Goal: Transaction & Acquisition: Download file/media

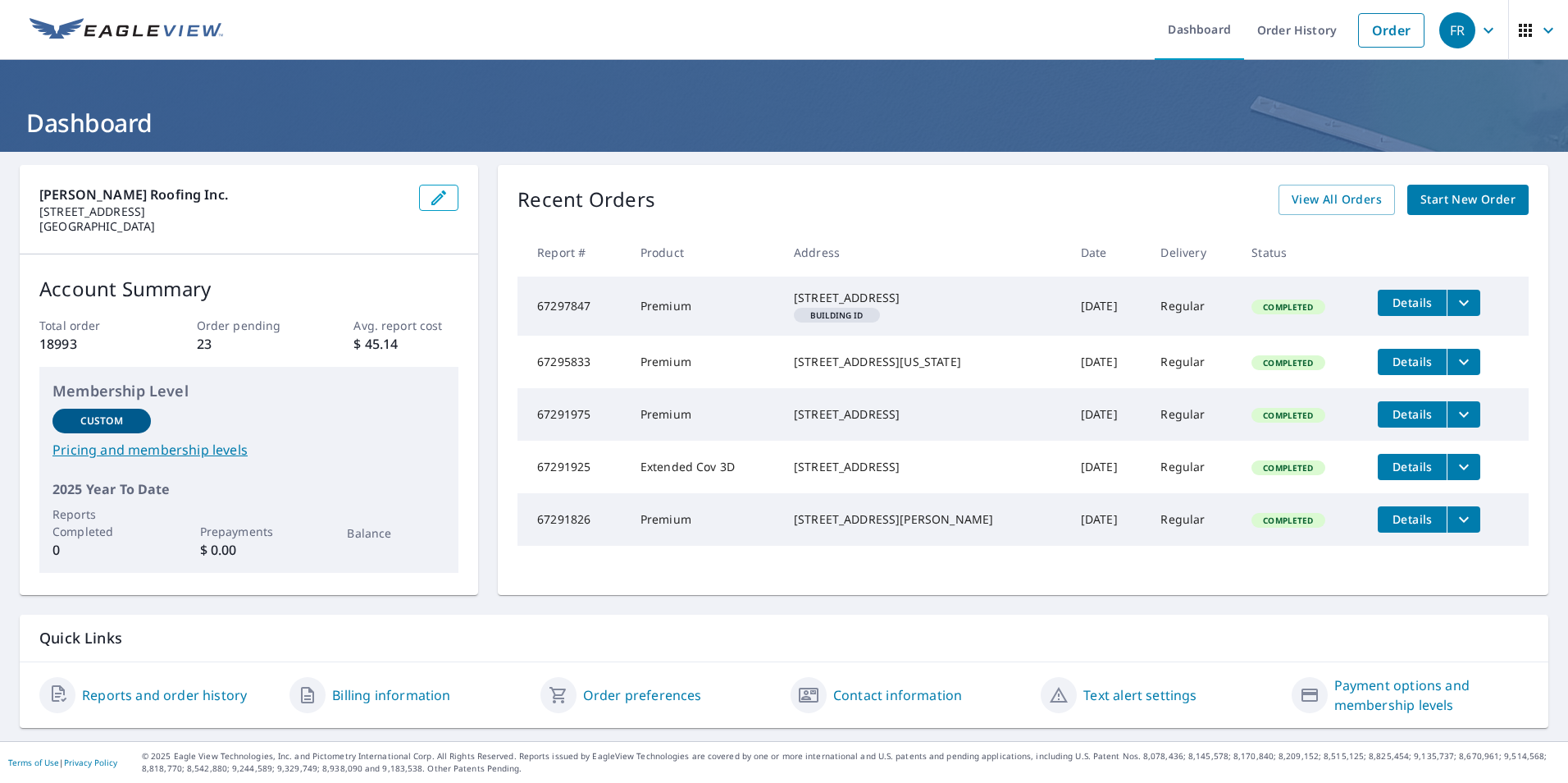
click at [1128, 100] on header "Dashboard" at bounding box center [784, 105] width 1568 height 92
click at [1393, 304] on span "Details" at bounding box center [1413, 302] width 49 height 15
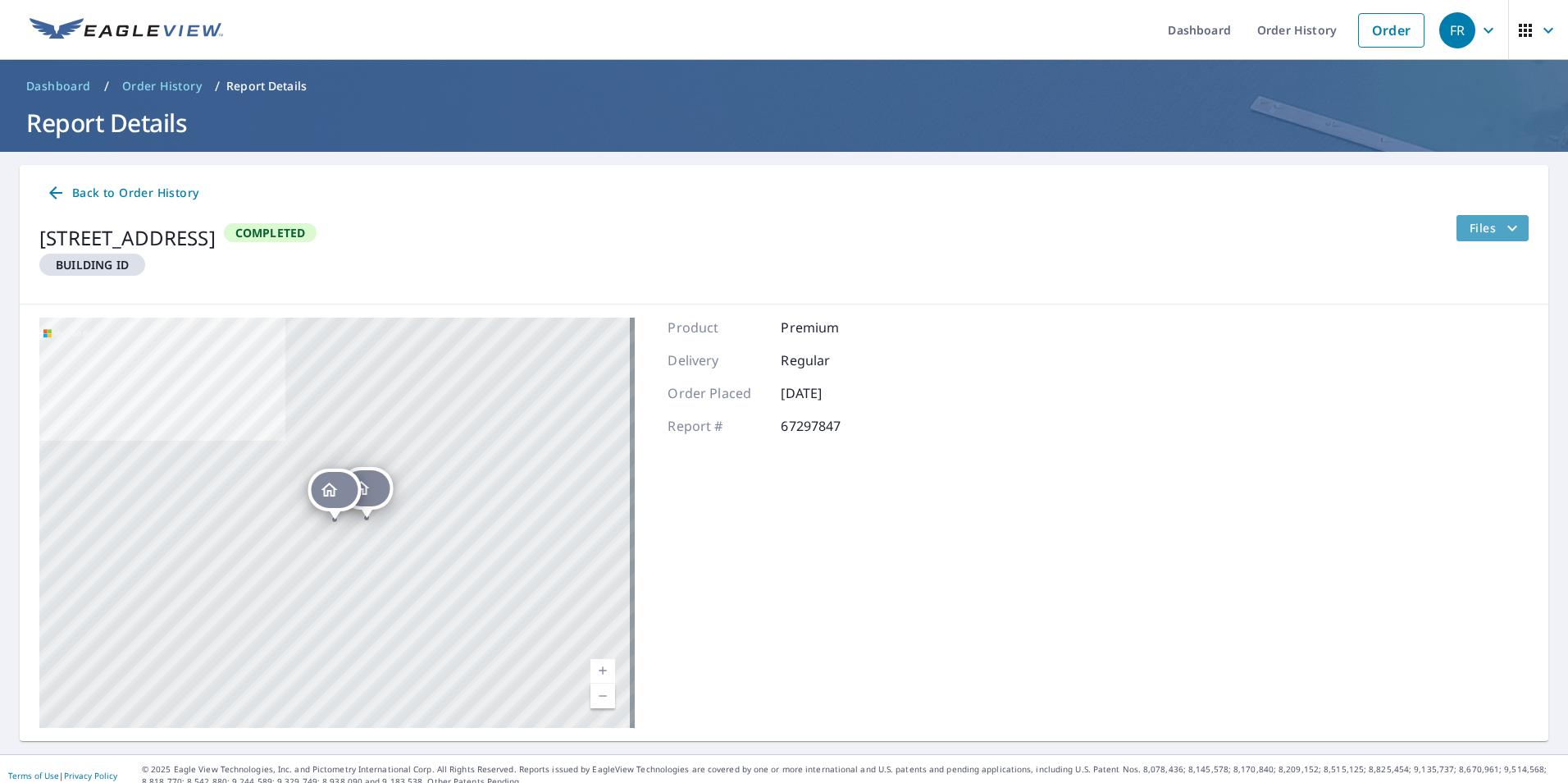
click at [1463, 238] on button "Files" at bounding box center [1493, 228] width 73 height 26
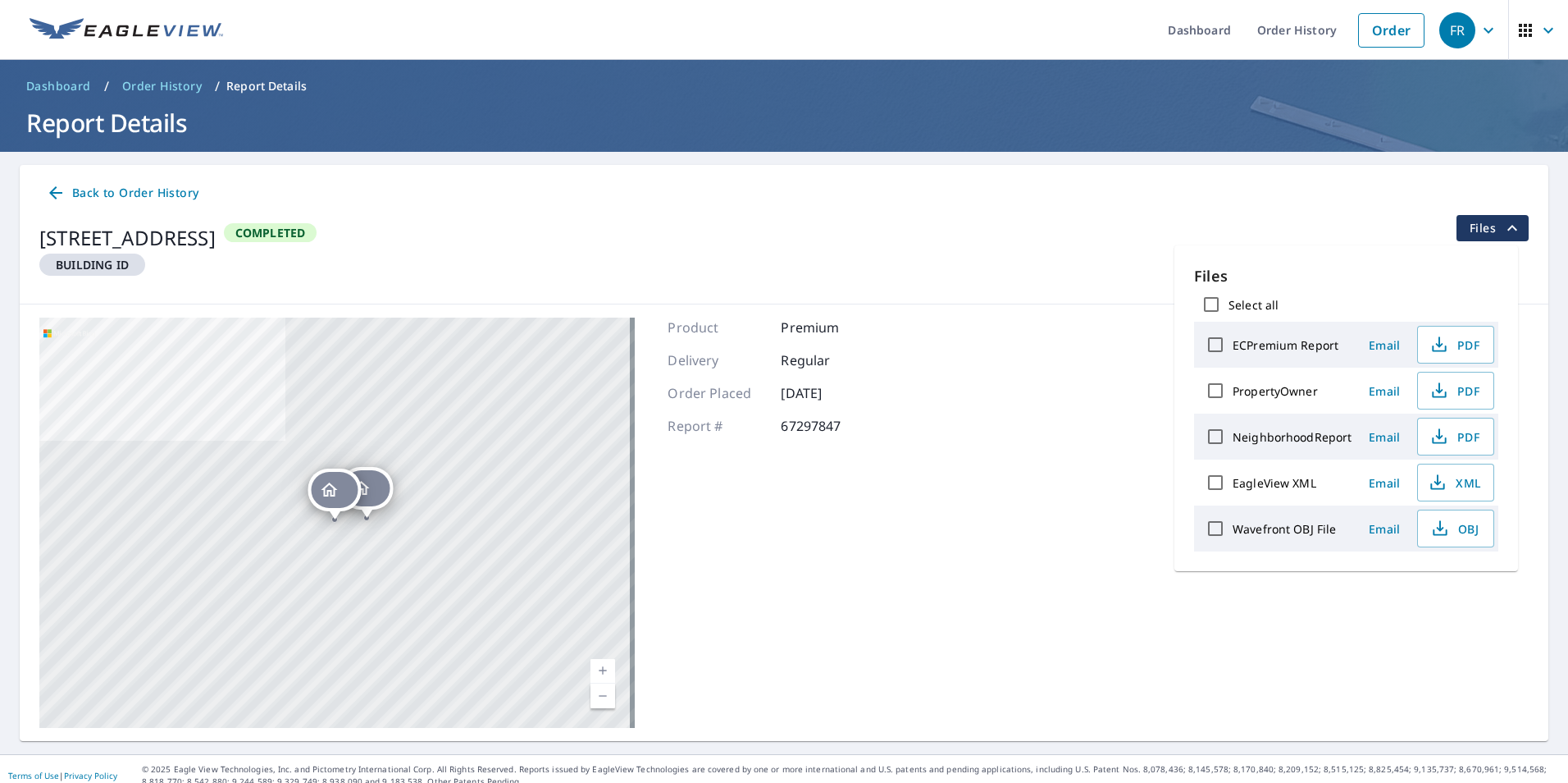
click at [1204, 300] on input "Select all" at bounding box center [1212, 304] width 35 height 35
checkbox input "true"
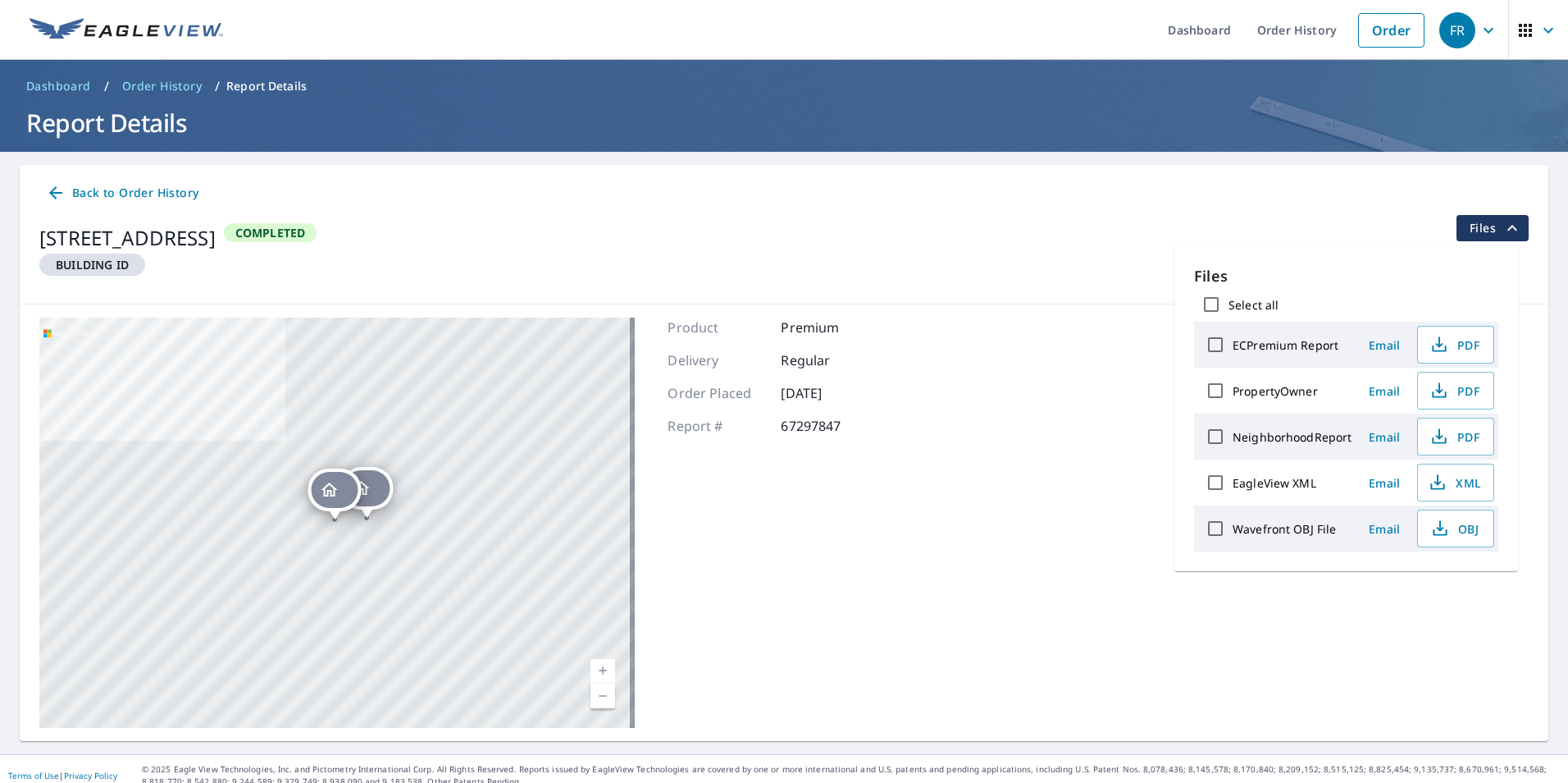
checkbox input "true"
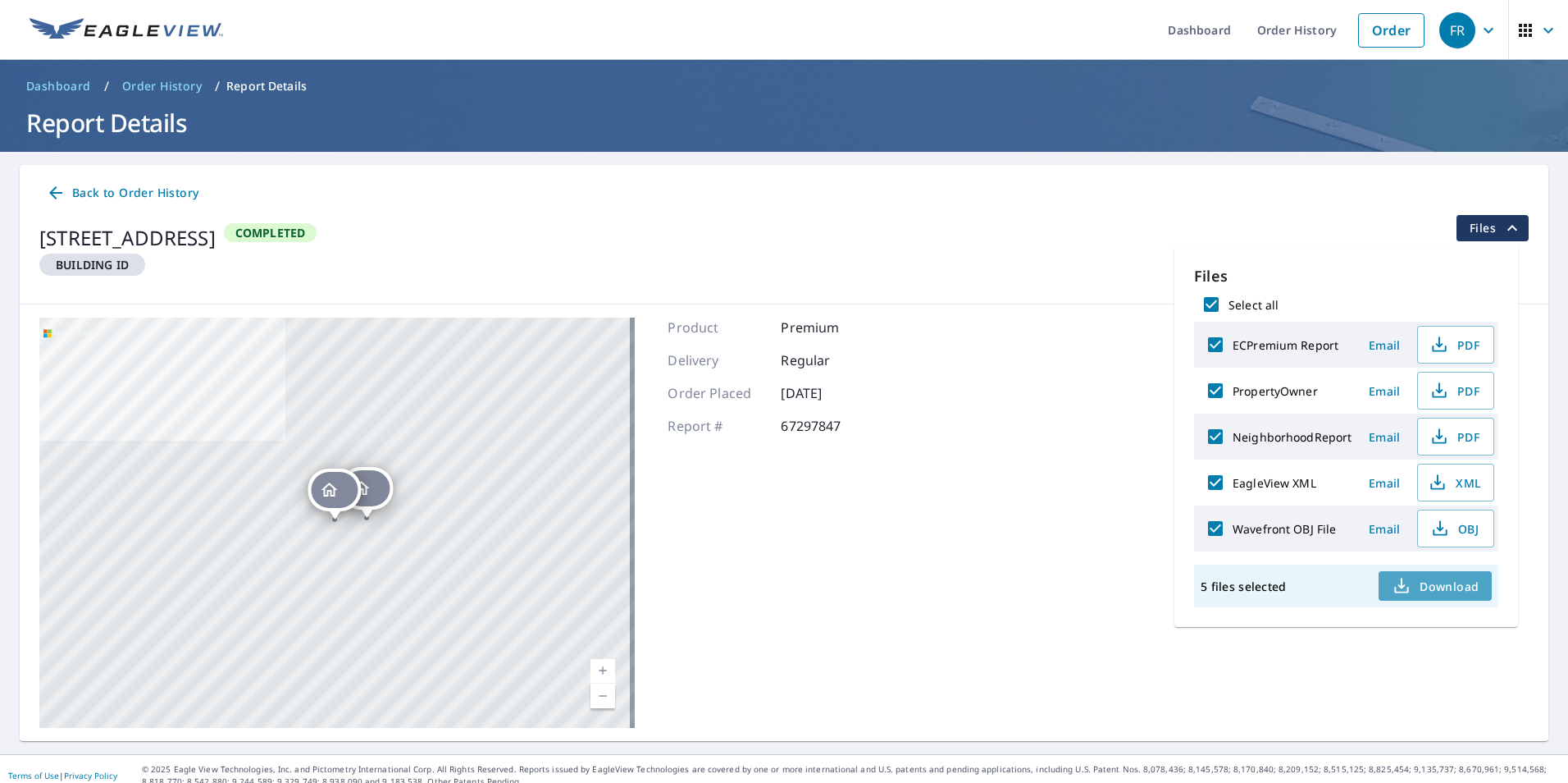
click at [1421, 595] on span "Download" at bounding box center [1436, 585] width 87 height 19
click at [118, 18] on img at bounding box center [126, 30] width 194 height 24
